Goal: Task Accomplishment & Management: Manage account settings

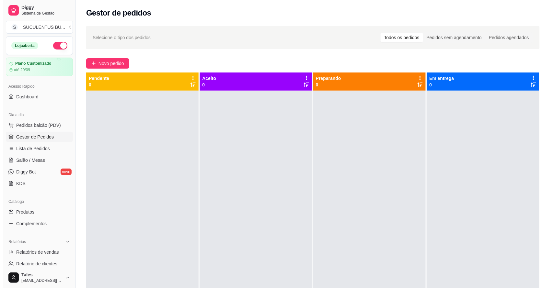
scroll to position [56, 0]
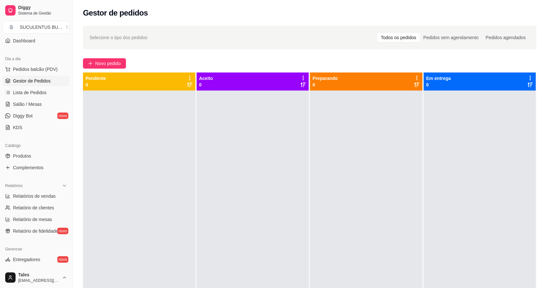
click at [33, 70] on span "Pedidos balcão (PDV)" at bounding box center [35, 69] width 45 height 6
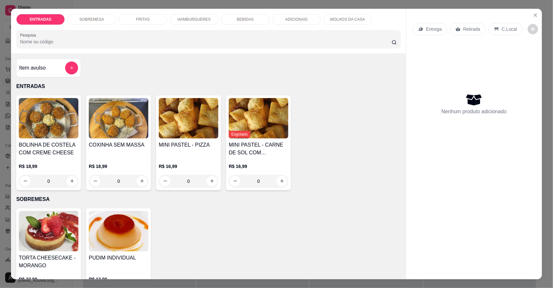
click at [198, 18] on p "HAMBURGUERES" at bounding box center [194, 19] width 33 height 5
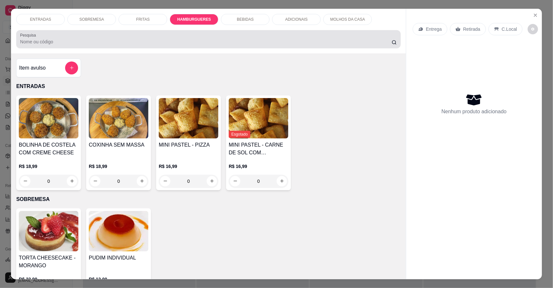
scroll to position [12, 0]
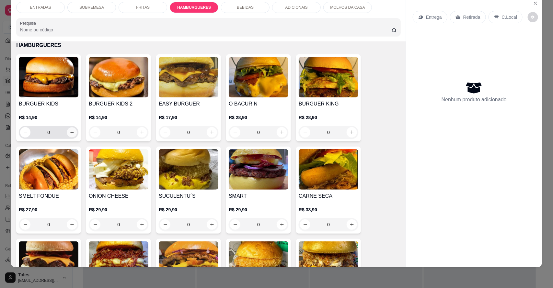
click at [73, 134] on button "increase-product-quantity" at bounding box center [72, 132] width 10 height 10
type input "1"
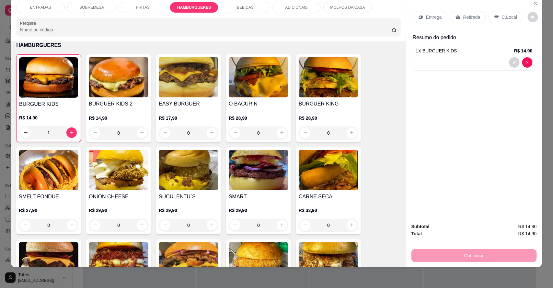
click at [253, 9] on div "BEBIDAS" at bounding box center [245, 7] width 49 height 11
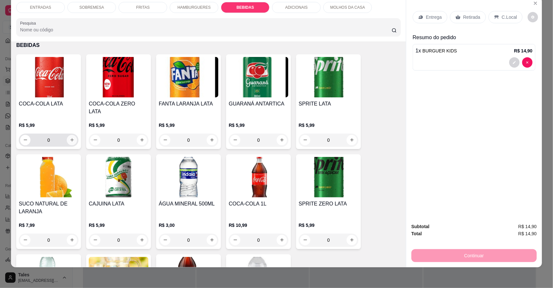
click at [71, 138] on icon "increase-product-quantity" at bounding box center [72, 140] width 5 height 5
type input "1"
click at [446, 256] on div "Continuar" at bounding box center [474, 255] width 125 height 15
click at [445, 254] on div "Continuar" at bounding box center [474, 255] width 125 height 15
click at [444, 253] on div "Continuar" at bounding box center [474, 255] width 125 height 15
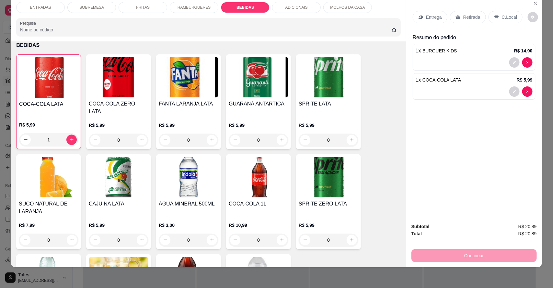
click at [432, 15] on p "Entrega" at bounding box center [434, 17] width 16 height 6
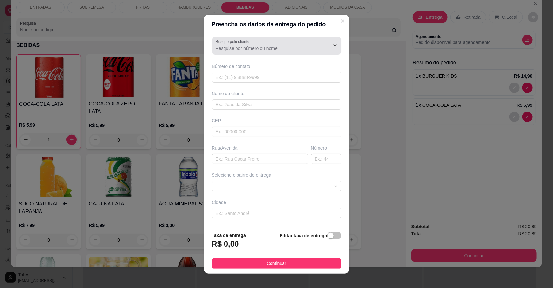
click at [323, 43] on icon "Show suggestions" at bounding box center [325, 45] width 5 height 5
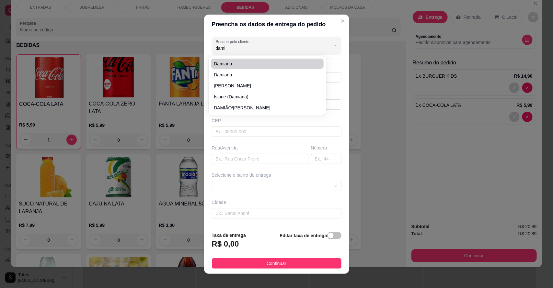
click at [256, 65] on span "damiana" at bounding box center [264, 64] width 101 height 6
type input "damiana"
type input "88993753337"
type input "damiana"
type input "6155000"
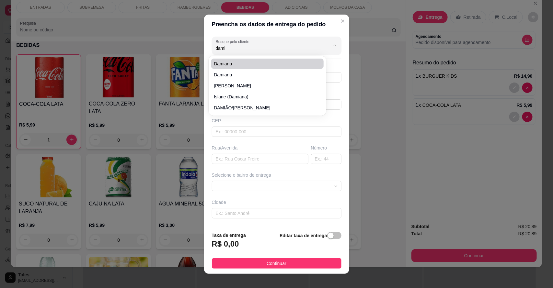
type input "rua de [PERSON_NAME] casa verde final da esquina"
type input "38"
type input "Salitre"
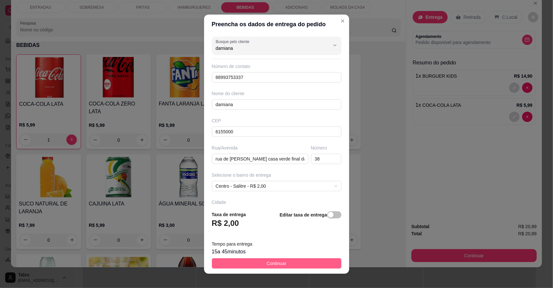
click at [285, 263] on button "Continuar" at bounding box center [277, 264] width 130 height 10
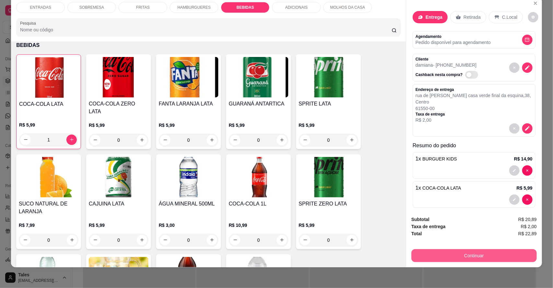
click at [499, 259] on button "Continuar" at bounding box center [474, 256] width 125 height 13
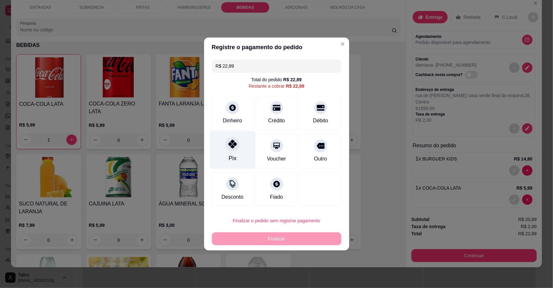
click at [228, 150] on div at bounding box center [233, 144] width 14 height 14
type input "R$ 0,00"
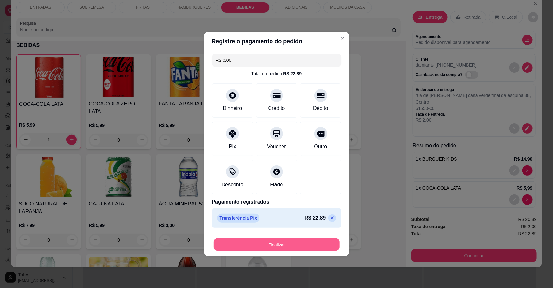
click at [281, 246] on button "Finalizar" at bounding box center [277, 245] width 126 height 13
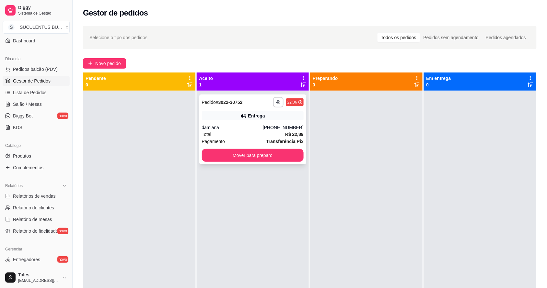
click at [247, 132] on div "Total R$ 22,89" at bounding box center [253, 134] width 102 height 7
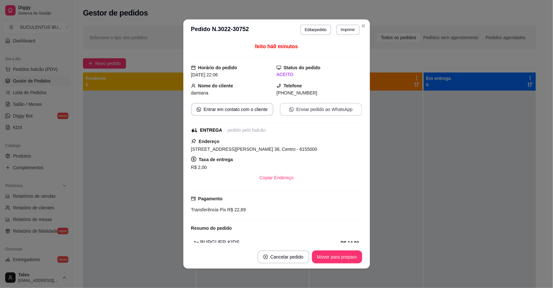
click at [316, 113] on button "Enviar pedido ao WhatsApp" at bounding box center [321, 109] width 82 height 13
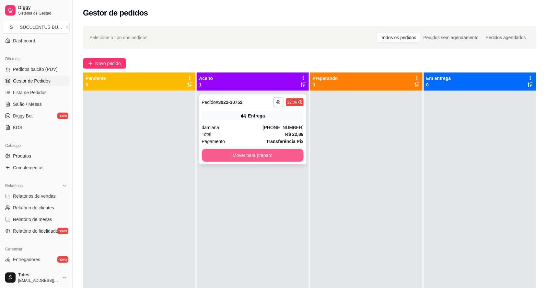
click at [274, 149] on button "Mover para preparo" at bounding box center [253, 155] width 102 height 13
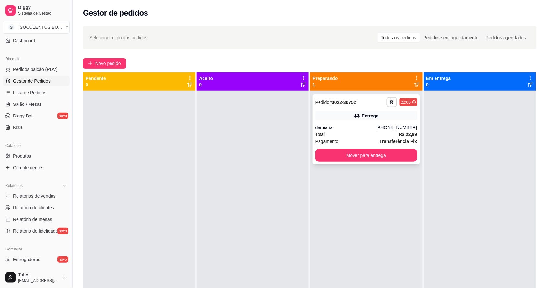
click at [358, 134] on div "Total R$ 22,89" at bounding box center [366, 134] width 102 height 7
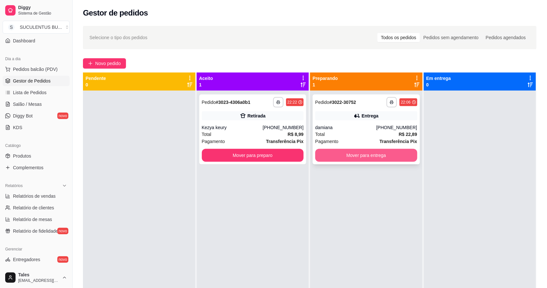
click at [350, 153] on button "Mover para entrega" at bounding box center [366, 155] width 102 height 13
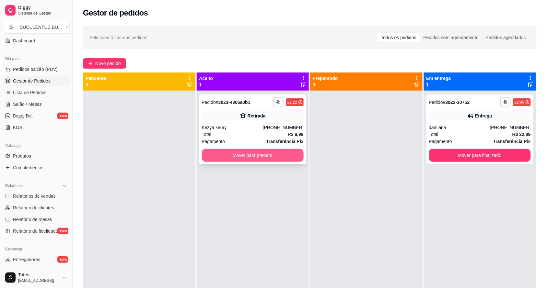
click at [245, 152] on button "Mover para preparo" at bounding box center [253, 155] width 102 height 13
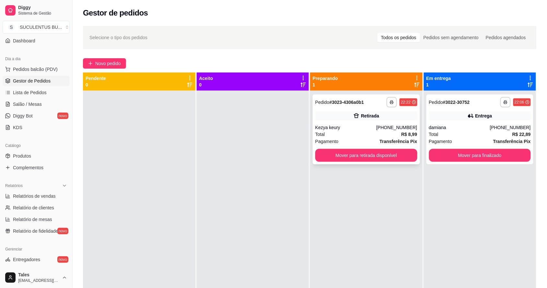
click at [355, 134] on div "Total R$ 8,99" at bounding box center [366, 134] width 102 height 7
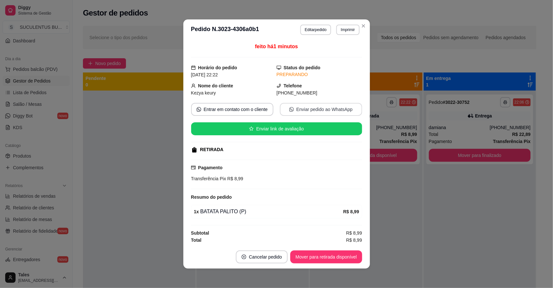
click at [331, 112] on button "Enviar pedido ao WhatsApp" at bounding box center [321, 109] width 82 height 13
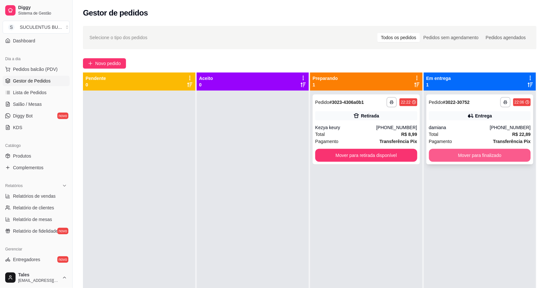
click at [489, 152] on button "Mover para finalizado" at bounding box center [480, 155] width 102 height 13
drag, startPoint x: 489, startPoint y: 152, endPoint x: 510, endPoint y: 165, distance: 24.7
click at [510, 165] on div "**********" at bounding box center [480, 235] width 112 height 288
click at [508, 157] on button "Mover para finalizado" at bounding box center [480, 155] width 102 height 13
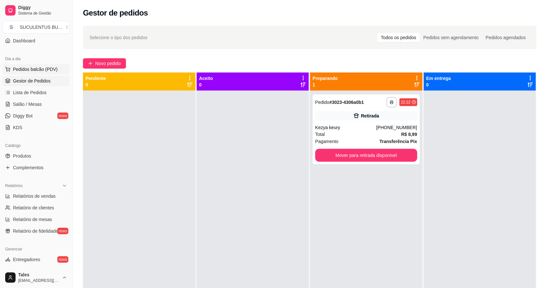
click at [45, 72] on span "Pedidos balcão (PDV)" at bounding box center [35, 69] width 45 height 6
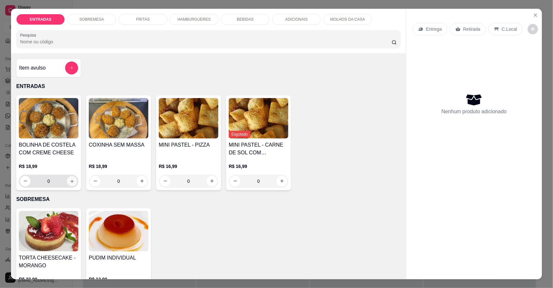
click at [72, 181] on button "increase-product-quantity" at bounding box center [72, 181] width 10 height 10
type input "1"
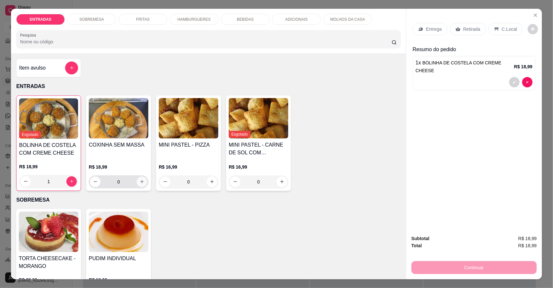
click at [140, 183] on icon "increase-product-quantity" at bounding box center [142, 182] width 5 height 5
type input "1"
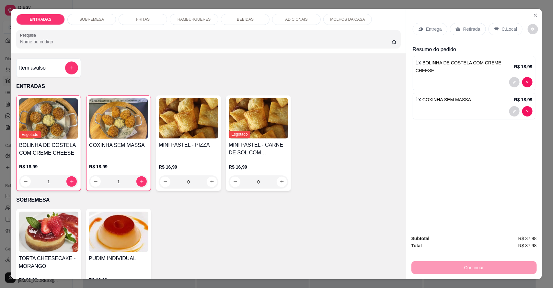
click at [438, 30] on div "Entrega" at bounding box center [430, 29] width 35 height 12
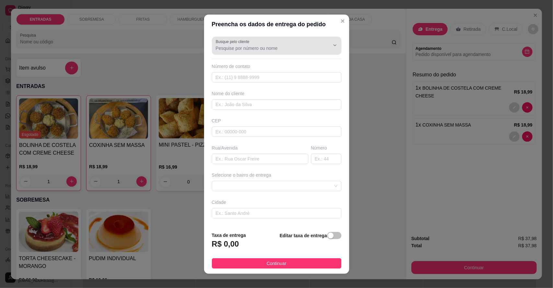
click at [323, 46] on icon "Show suggestions" at bounding box center [325, 45] width 5 height 5
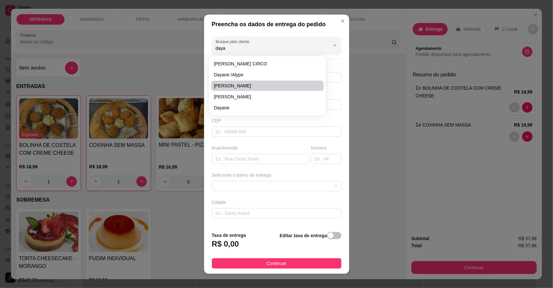
click at [250, 87] on span "[PERSON_NAME]" at bounding box center [264, 86] width 101 height 6
type input "[PERSON_NAME]"
type input "88981119064"
type input "[PERSON_NAME]"
type input "Ao lado da casa de [PERSON_NAME]"
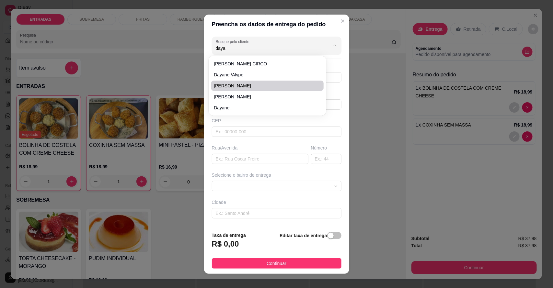
type input "Salitre"
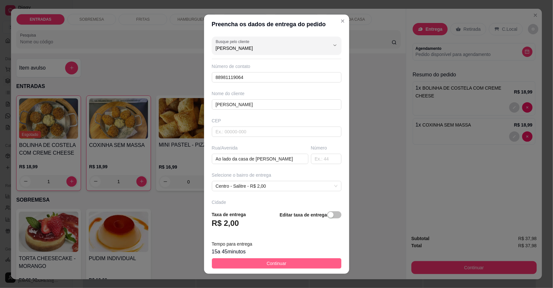
click at [290, 262] on button "Continuar" at bounding box center [277, 264] width 130 height 10
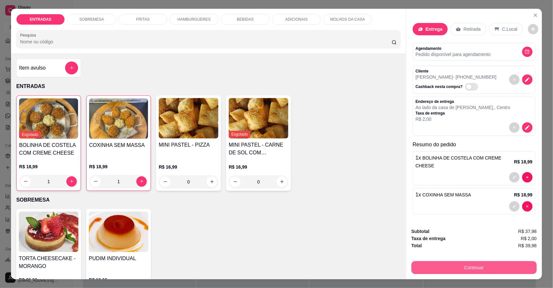
click at [464, 274] on button "Continuar" at bounding box center [474, 268] width 125 height 13
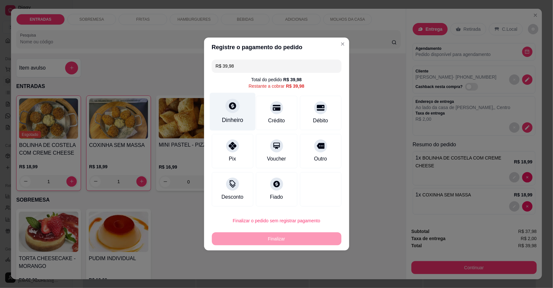
click at [229, 114] on div "Dinheiro" at bounding box center [233, 112] width 46 height 38
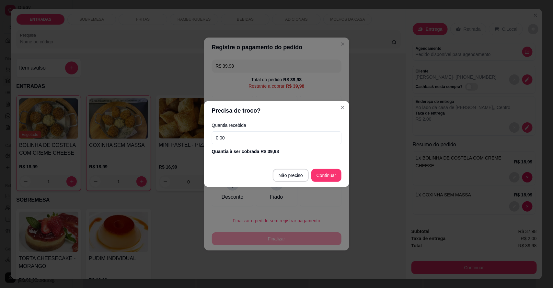
click at [244, 140] on input "0,00" at bounding box center [277, 138] width 130 height 13
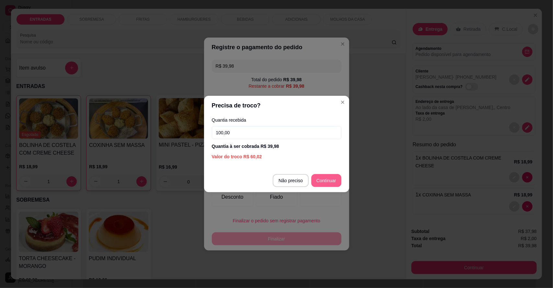
type input "100,00"
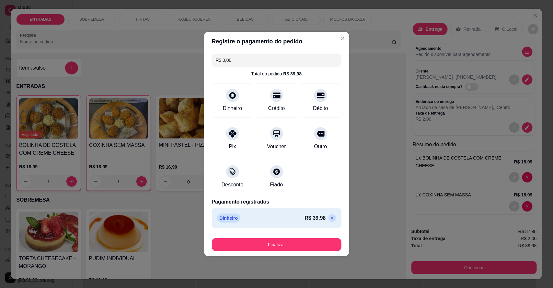
type input "R$ 0,00"
click at [242, 108] on div "Dinheiro" at bounding box center [233, 100] width 46 height 38
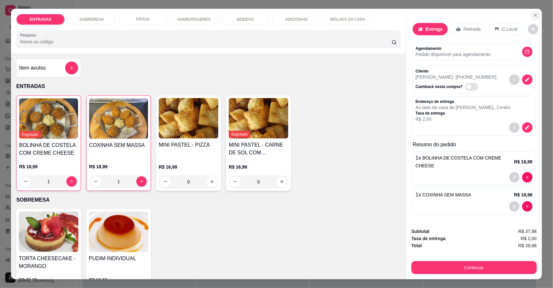
click at [533, 15] on icon "Close" at bounding box center [535, 15] width 5 height 5
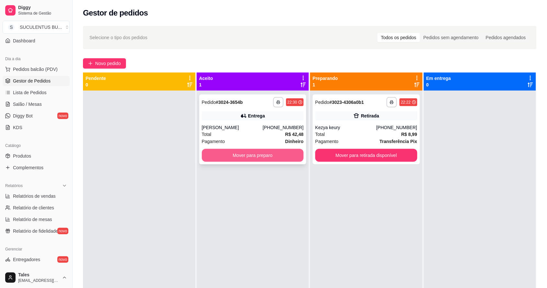
click at [247, 156] on button "Mover para preparo" at bounding box center [253, 155] width 102 height 13
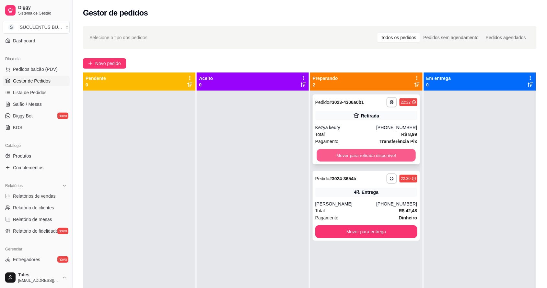
click at [357, 154] on button "Mover para retirada disponível" at bounding box center [366, 155] width 99 height 13
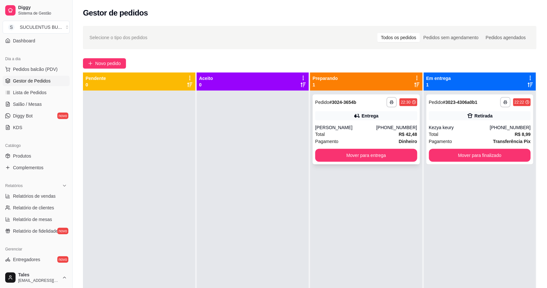
click at [368, 138] on div "Pagamento Dinheiro" at bounding box center [366, 141] width 102 height 7
click at [471, 155] on button "Mover para finalizado" at bounding box center [480, 155] width 102 height 13
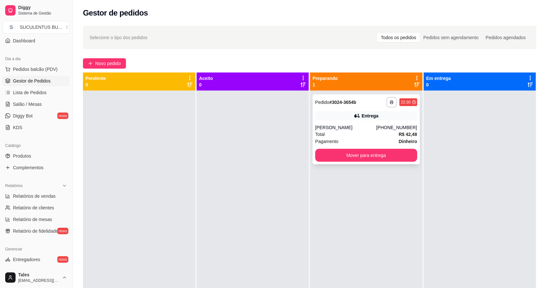
click at [385, 140] on div "Pagamento Dinheiro" at bounding box center [366, 141] width 102 height 7
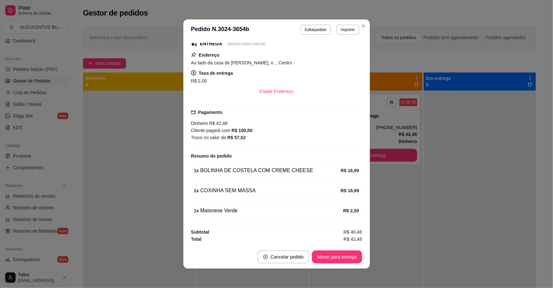
scroll to position [1, 0]
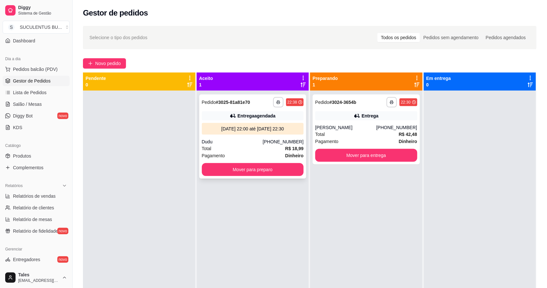
click at [243, 148] on div "Total R$ 18,99" at bounding box center [253, 148] width 102 height 7
click at [251, 171] on button "Mover para preparo" at bounding box center [253, 169] width 102 height 13
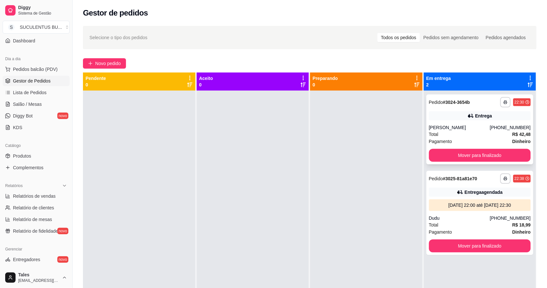
click at [467, 134] on div "Total R$ 42,48" at bounding box center [480, 134] width 102 height 7
click at [482, 132] on div "Total R$ 42,48" at bounding box center [480, 134] width 102 height 7
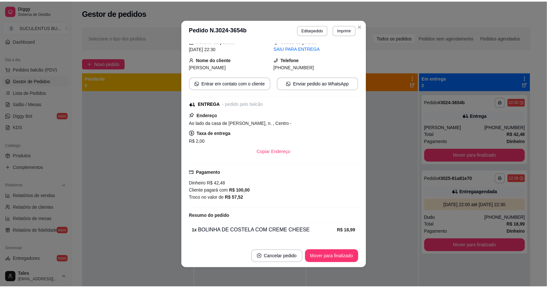
scroll to position [104, 0]
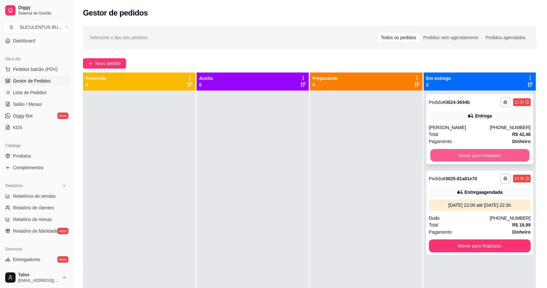
click at [466, 156] on button "Mover para finalizado" at bounding box center [479, 155] width 99 height 13
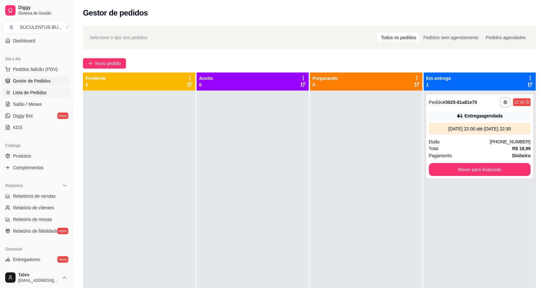
click at [40, 93] on span "Lista de Pedidos" at bounding box center [30, 92] width 34 height 6
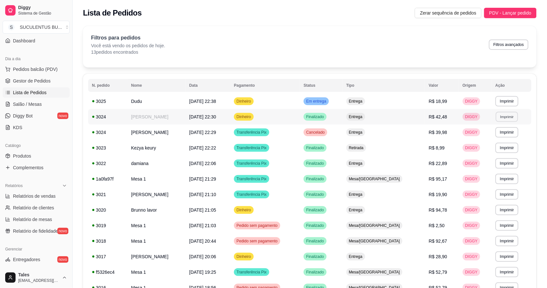
click at [506, 119] on button "Imprimir" at bounding box center [507, 117] width 22 height 10
click at [495, 155] on button "IMPRESSORA CAIXA" at bounding box center [489, 152] width 52 height 10
click at [37, 78] on span "Gestor de Pedidos" at bounding box center [32, 81] width 38 height 6
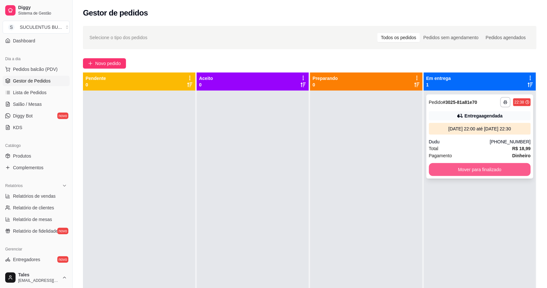
click at [488, 174] on button "Mover para finalizado" at bounding box center [480, 169] width 102 height 13
click at [505, 169] on button "Mover para finalizado" at bounding box center [479, 170] width 99 height 13
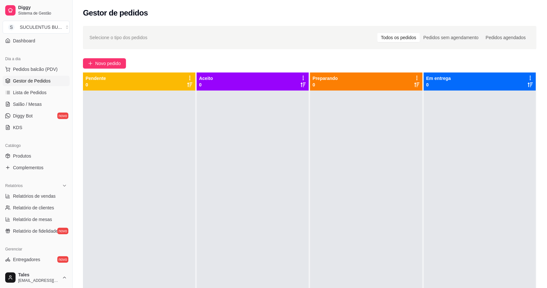
scroll to position [137, 0]
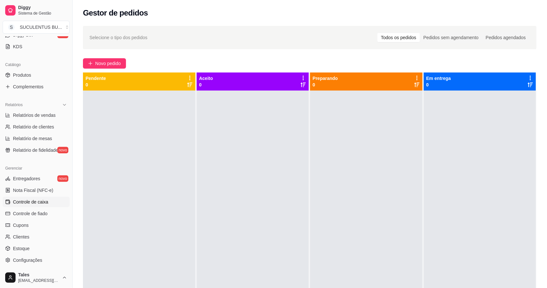
click at [46, 203] on span "Controle de caixa" at bounding box center [30, 202] width 35 height 6
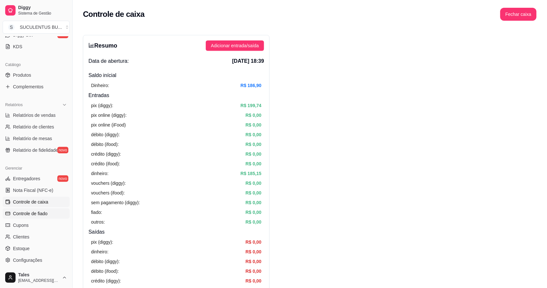
click at [22, 214] on span "Controle de fiado" at bounding box center [30, 214] width 35 height 6
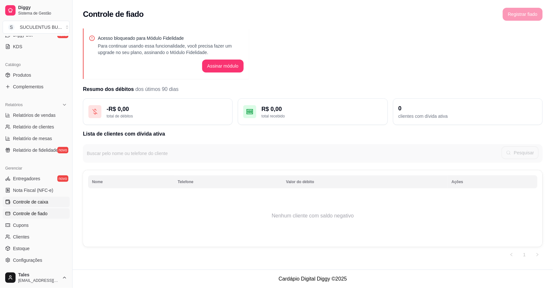
click at [35, 201] on span "Controle de caixa" at bounding box center [30, 202] width 35 height 6
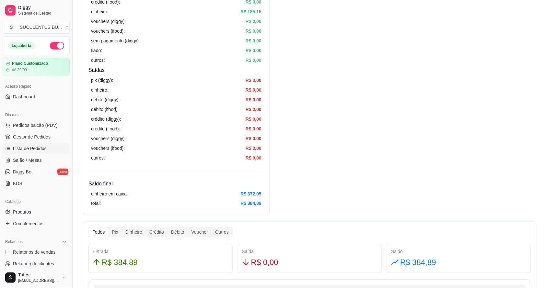
click at [44, 147] on span "Lista de Pedidos" at bounding box center [30, 148] width 34 height 6
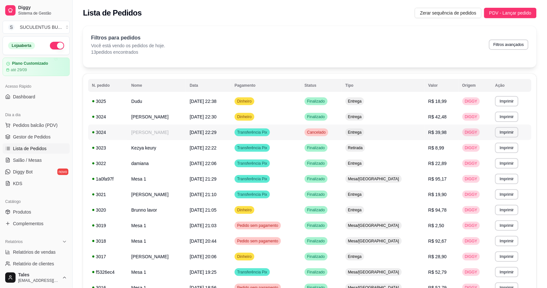
click at [342, 132] on td "Cancelado" at bounding box center [321, 133] width 41 height 16
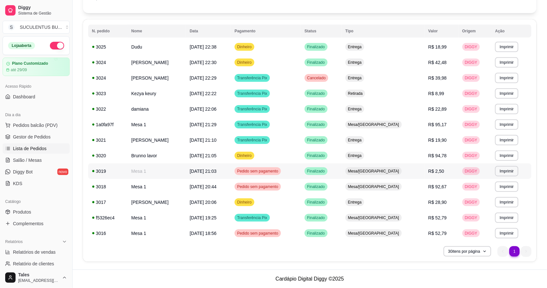
click at [301, 164] on td "Pedido sem pagamento" at bounding box center [266, 172] width 70 height 16
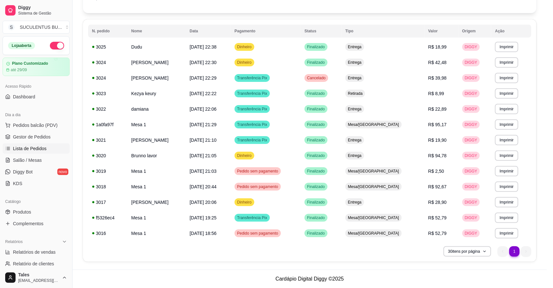
click at [313, 164] on div "1 x Creme de Alho" at bounding box center [268, 167] width 149 height 8
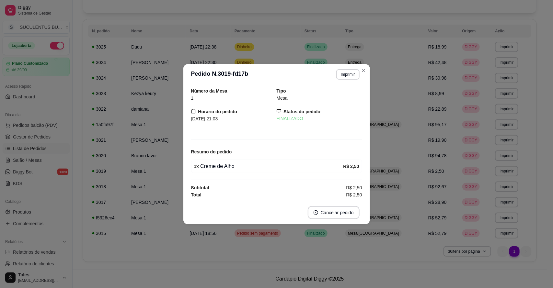
drag, startPoint x: 249, startPoint y: 167, endPoint x: 254, endPoint y: 165, distance: 5.1
click at [250, 167] on div "1 x Creme de Alho" at bounding box center [268, 167] width 149 height 8
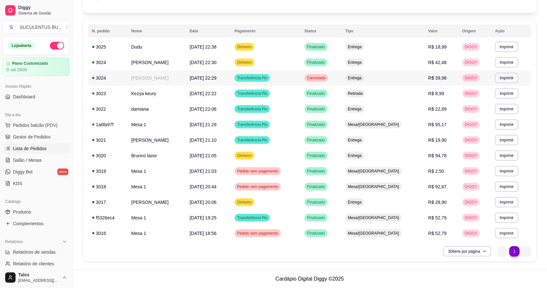
scroll to position [0, 0]
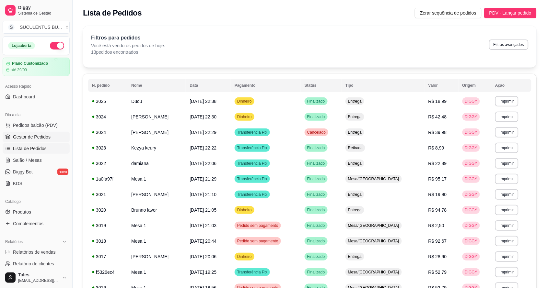
click at [41, 136] on span "Gestor de Pedidos" at bounding box center [32, 137] width 38 height 6
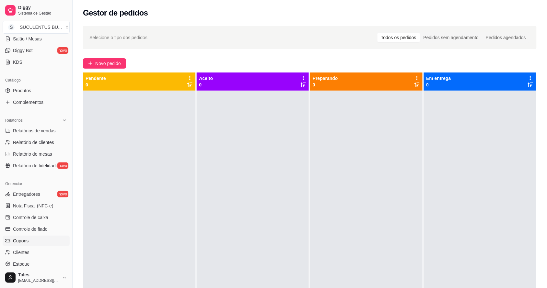
scroll to position [178, 0]
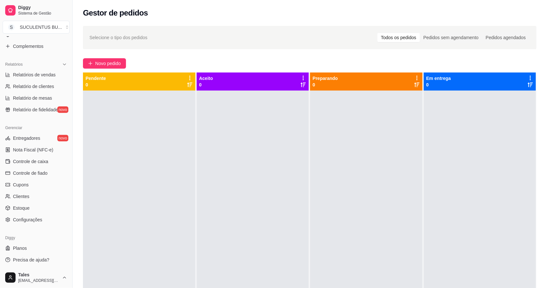
click at [42, 167] on ul "Entregadores novo Nota Fiscal (NFC-e) Controle de caixa Controle de fiado Cupon…" at bounding box center [36, 179] width 67 height 92
click at [43, 166] on link "Controle de caixa" at bounding box center [36, 162] width 67 height 10
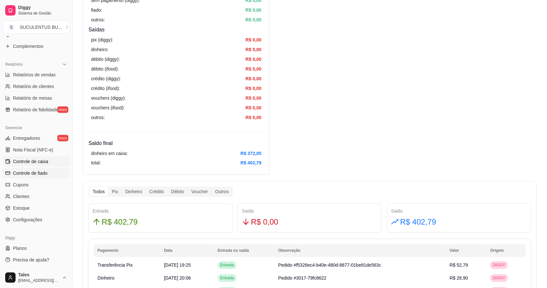
scroll to position [16, 0]
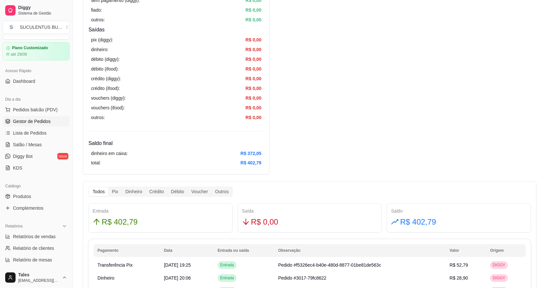
click at [37, 121] on span "Gestor de Pedidos" at bounding box center [32, 121] width 38 height 6
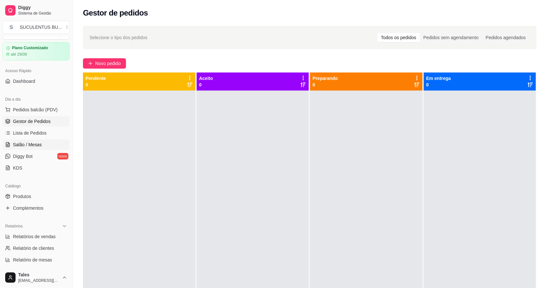
click at [32, 143] on span "Salão / Mesas" at bounding box center [27, 145] width 29 height 6
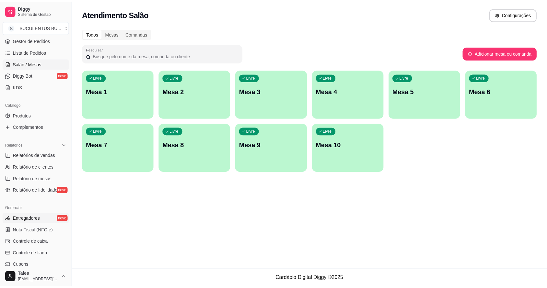
scroll to position [178, 0]
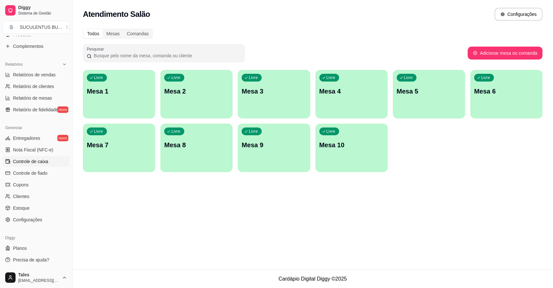
click at [33, 157] on link "Controle de caixa" at bounding box center [36, 162] width 67 height 10
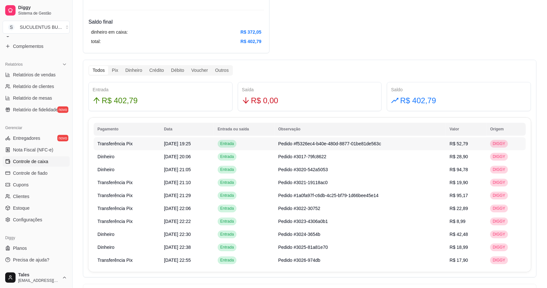
scroll to position [284, 0]
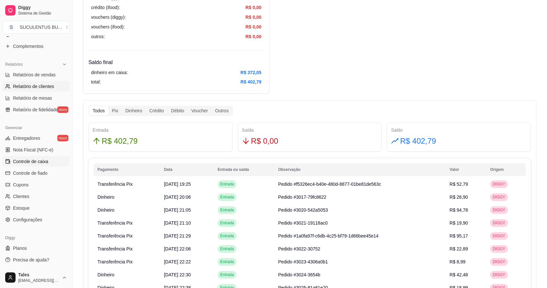
click at [41, 85] on span "Relatório de clientes" at bounding box center [33, 86] width 41 height 6
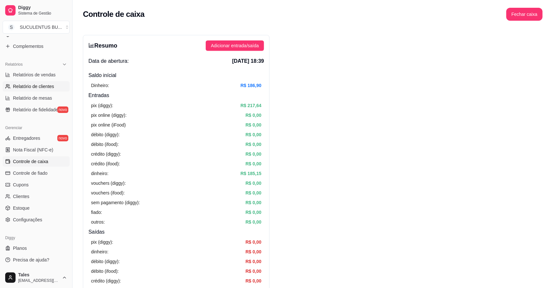
select select "30"
select select "HIGHEST_TOTAL_SPENT_WITH_ORDERS"
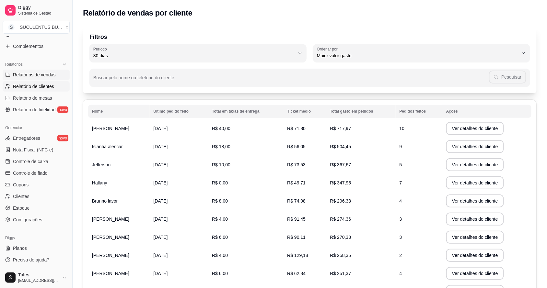
click at [49, 77] on span "Relatórios de vendas" at bounding box center [34, 75] width 43 height 6
select select "ALL"
select select "0"
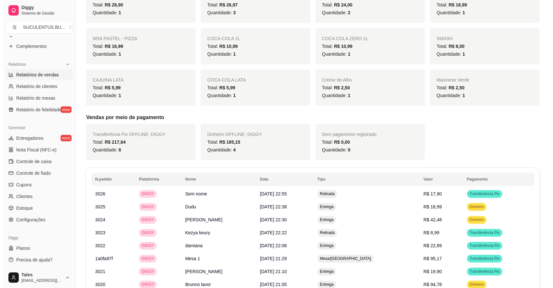
scroll to position [274, 0]
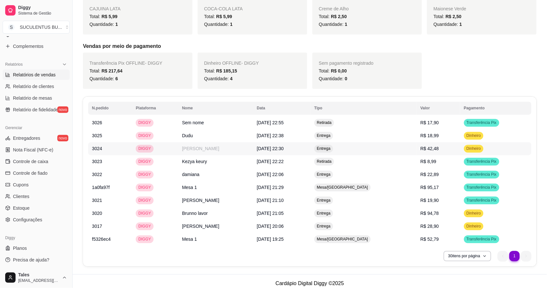
click at [211, 145] on td "[PERSON_NAME]" at bounding box center [215, 149] width 75 height 13
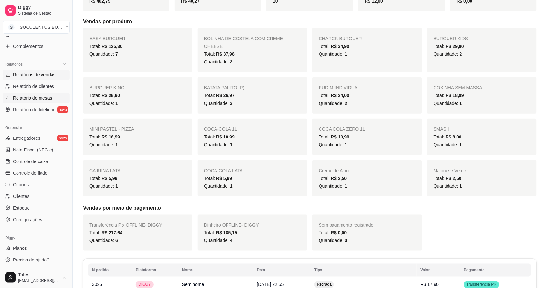
scroll to position [0, 0]
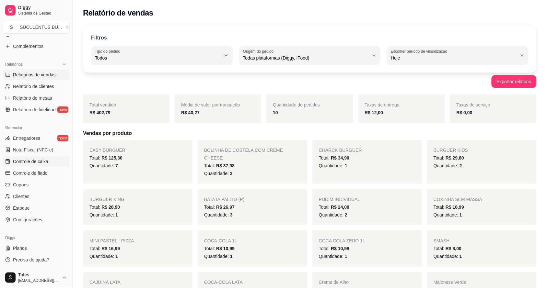
click at [40, 164] on span "Controle de caixa" at bounding box center [30, 161] width 35 height 6
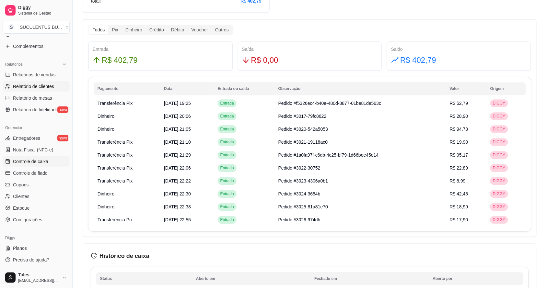
scroll to position [97, 0]
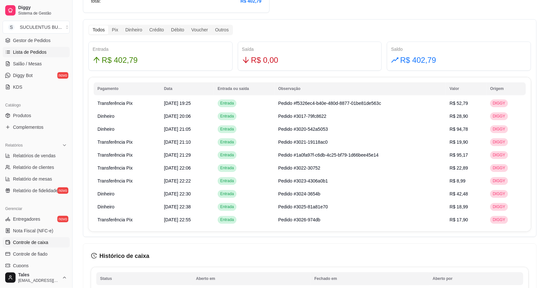
click at [47, 51] on link "Lista de Pedidos" at bounding box center [36, 52] width 67 height 10
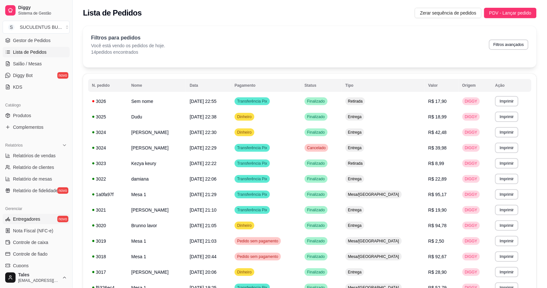
scroll to position [178, 0]
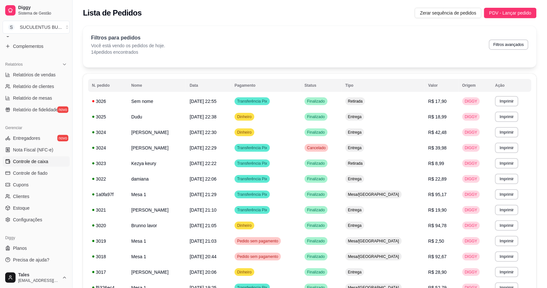
click at [40, 162] on span "Controle de caixa" at bounding box center [30, 161] width 35 height 6
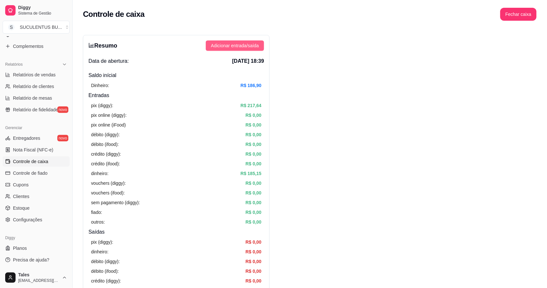
click at [253, 46] on span "Adicionar entrada/saída" at bounding box center [235, 45] width 48 height 7
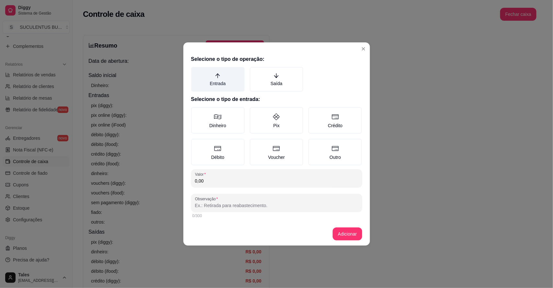
click at [222, 78] on label "Entrada" at bounding box center [217, 79] width 53 height 25
click at [196, 72] on button "Entrada" at bounding box center [193, 69] width 5 height 5
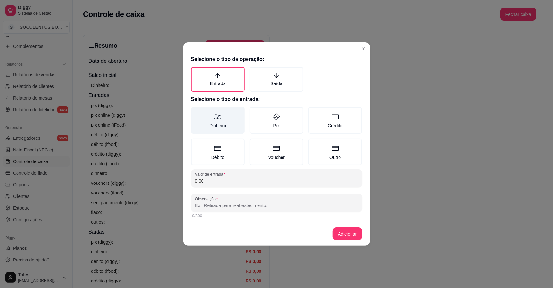
click at [219, 119] on icon at bounding box center [218, 117] width 8 height 8
click at [196, 112] on button "Dinheiro" at bounding box center [193, 109] width 5 height 5
click at [218, 179] on input "0,00" at bounding box center [276, 181] width 163 height 6
